Goal: Information Seeking & Learning: Compare options

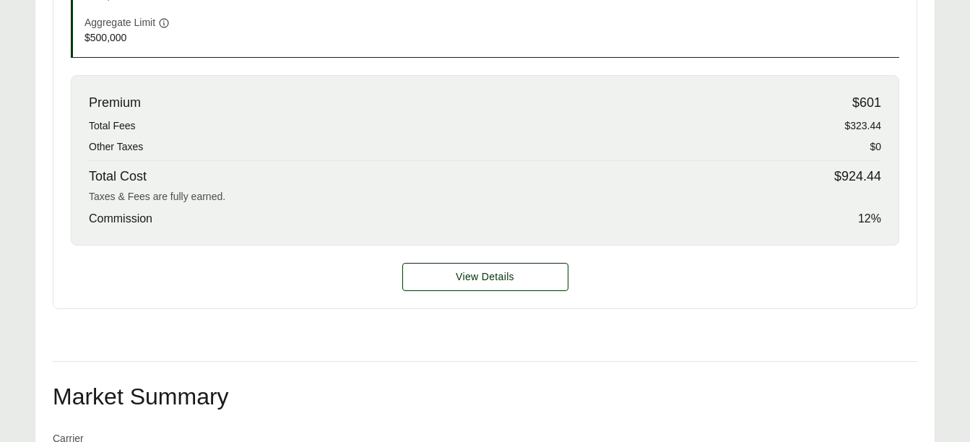
scroll to position [663, 0]
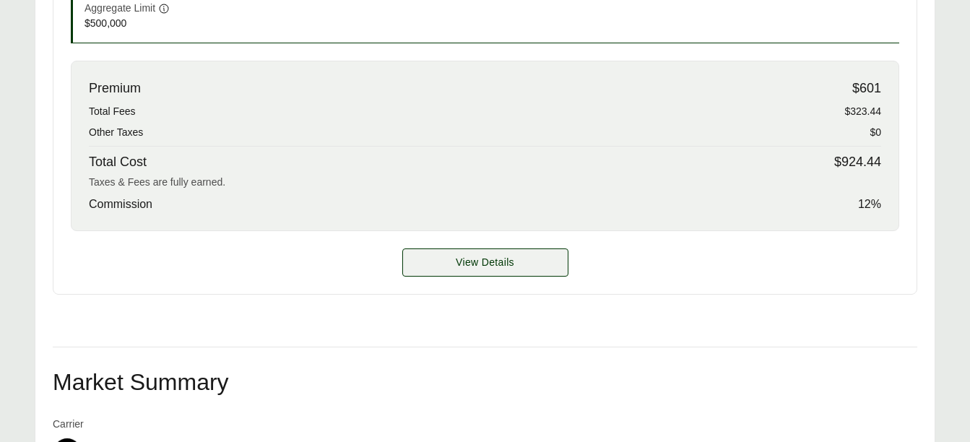
click at [505, 255] on span "View Details" at bounding box center [485, 262] width 59 height 15
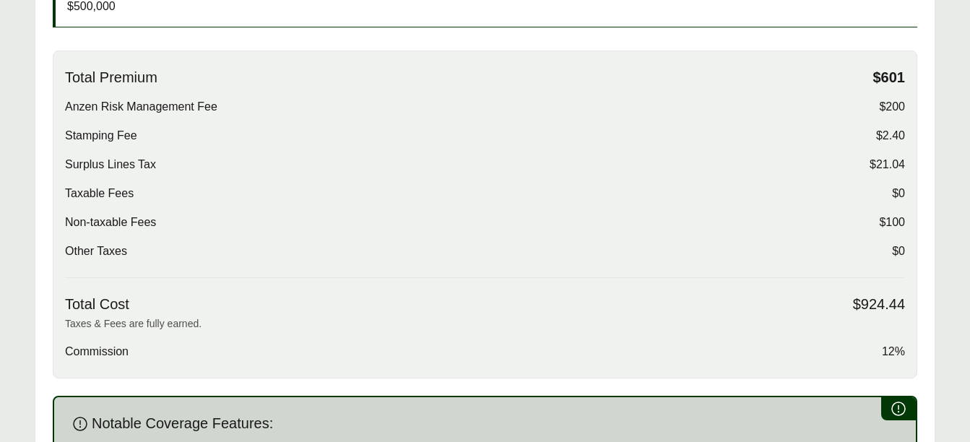
scroll to position [503, 0]
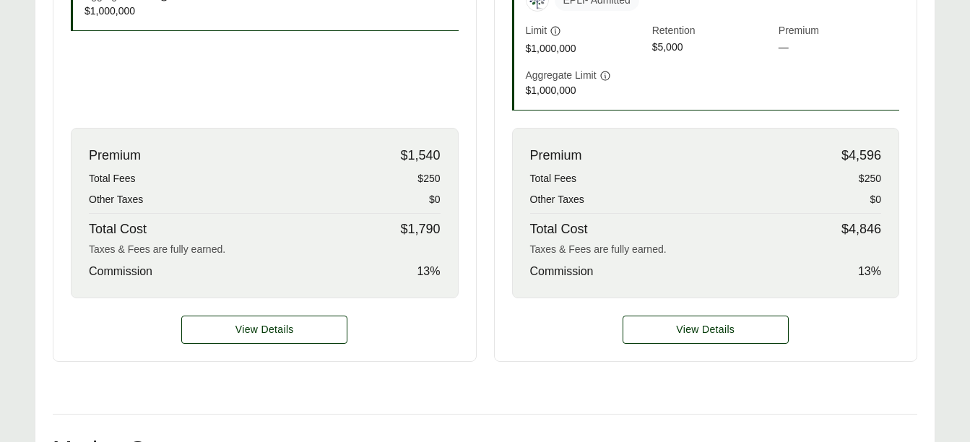
scroll to position [652, 0]
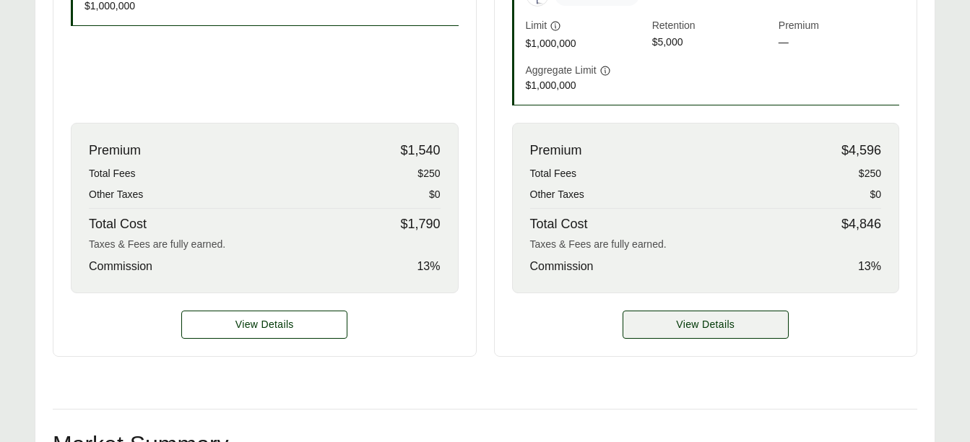
click at [697, 324] on span "View Details" at bounding box center [705, 324] width 59 height 15
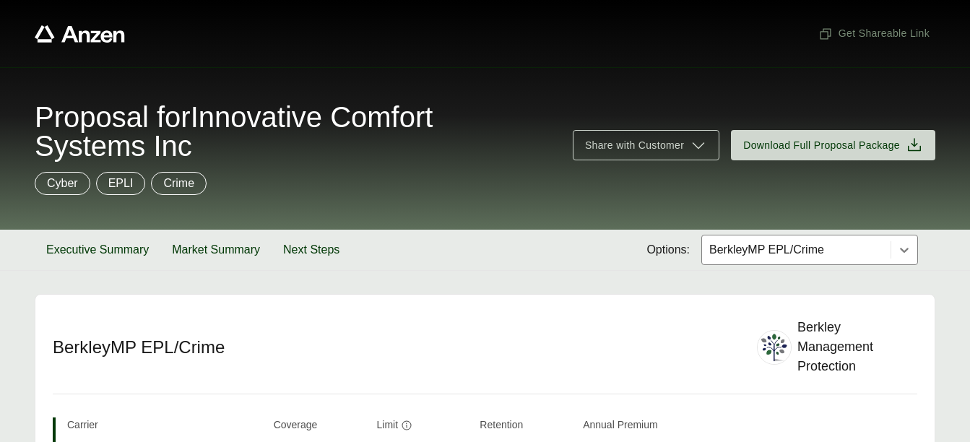
click at [920, 191] on div "Cyber EPLI Crime" at bounding box center [485, 183] width 901 height 23
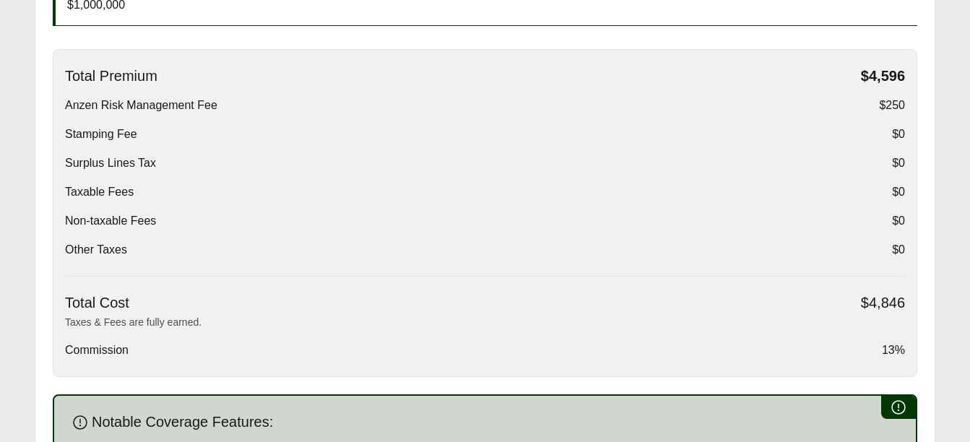
scroll to position [540, 0]
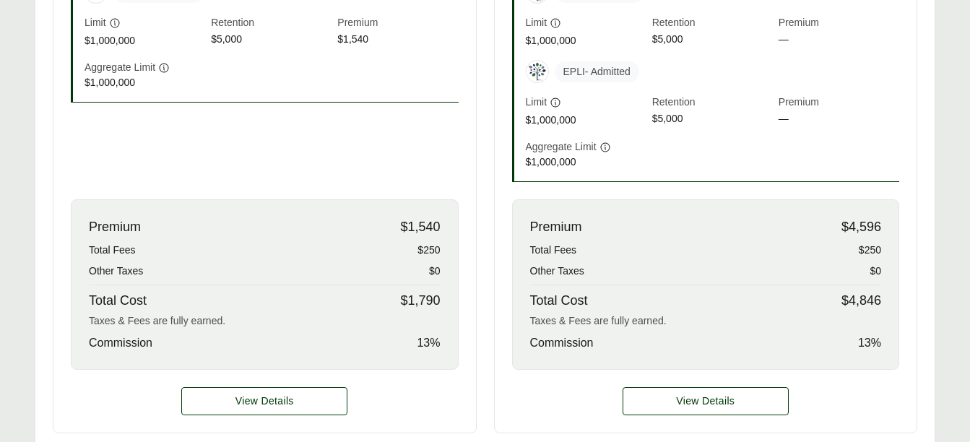
scroll to position [589, 0]
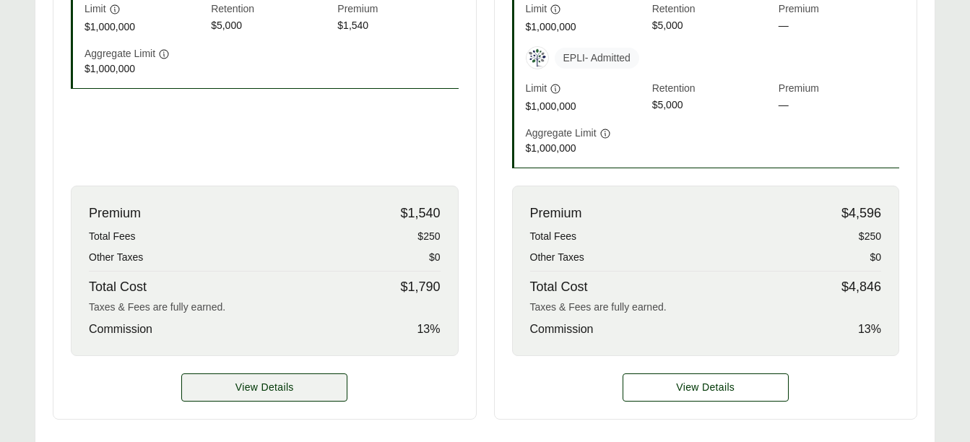
click at [270, 395] on span "View Details" at bounding box center [265, 387] width 59 height 15
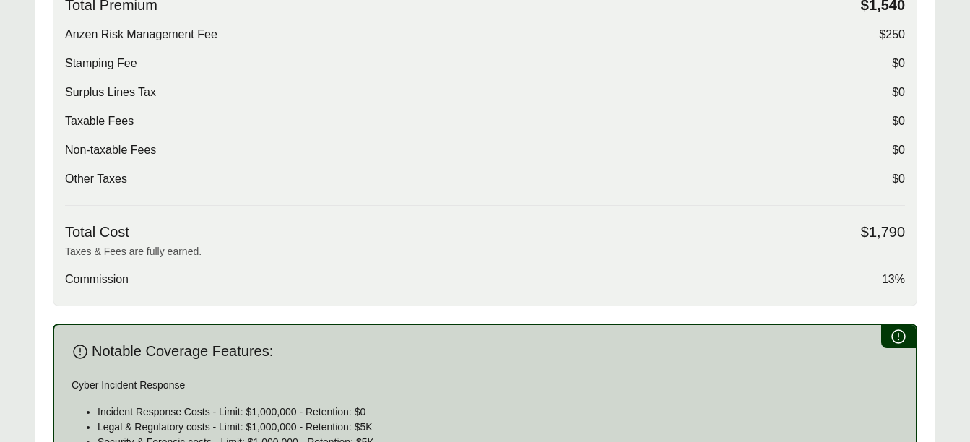
scroll to position [561, 0]
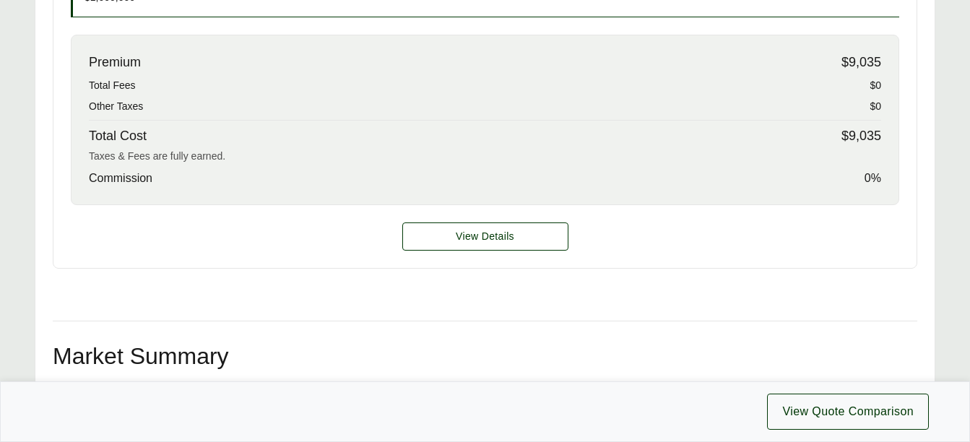
scroll to position [782, 0]
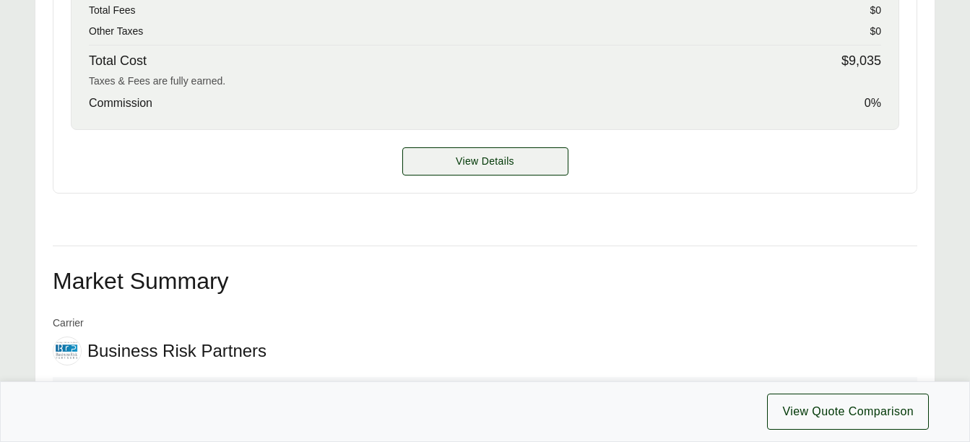
click at [491, 168] on span "View Details" at bounding box center [485, 161] width 59 height 15
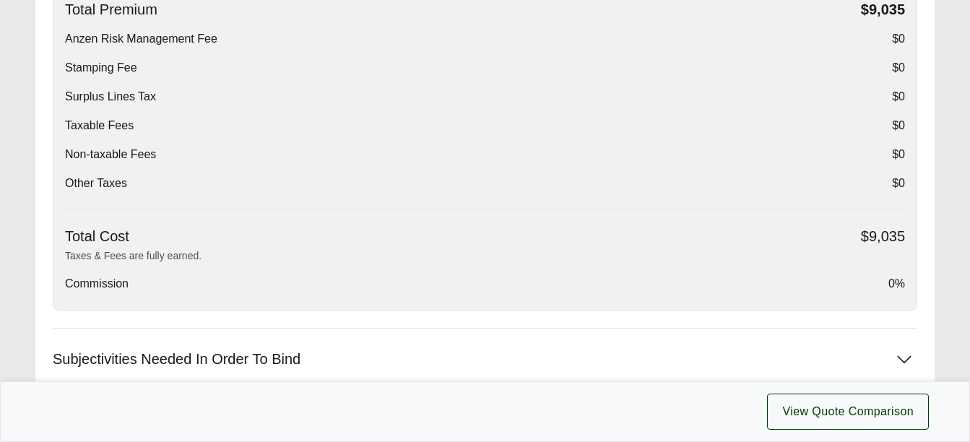
scroll to position [546, 0]
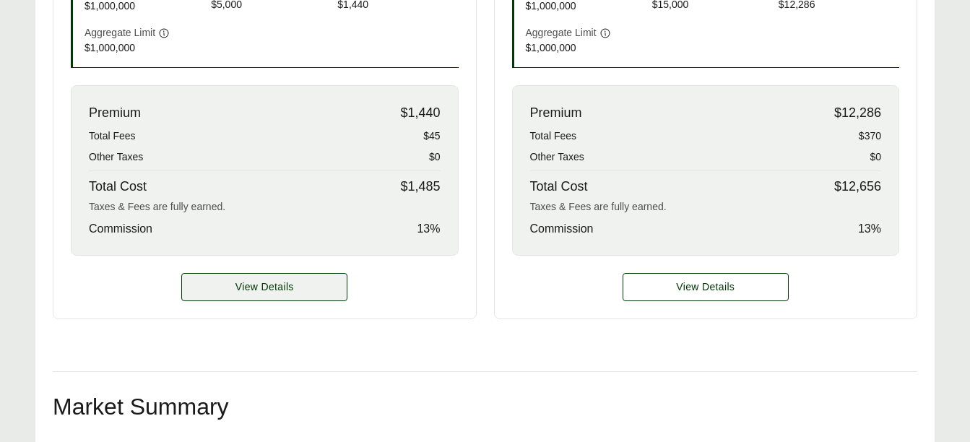
scroll to position [663, 0]
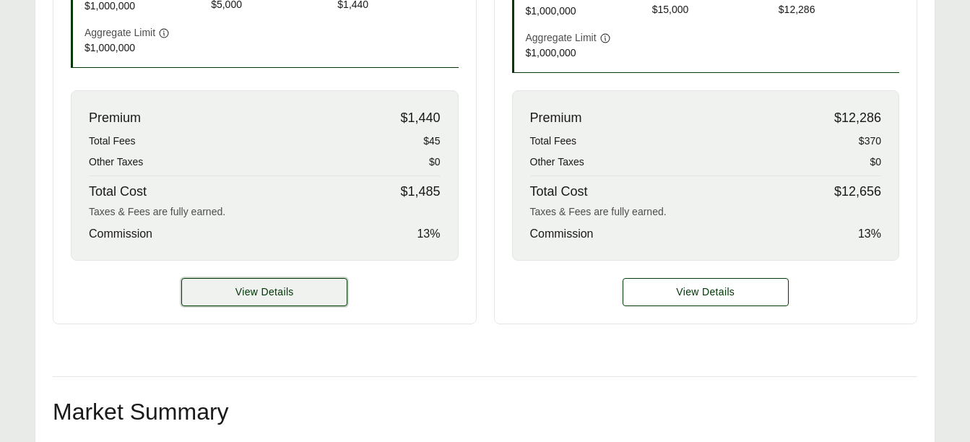
click at [263, 278] on button "View Details" at bounding box center [264, 292] width 166 height 28
